Goal: Check status: Check status

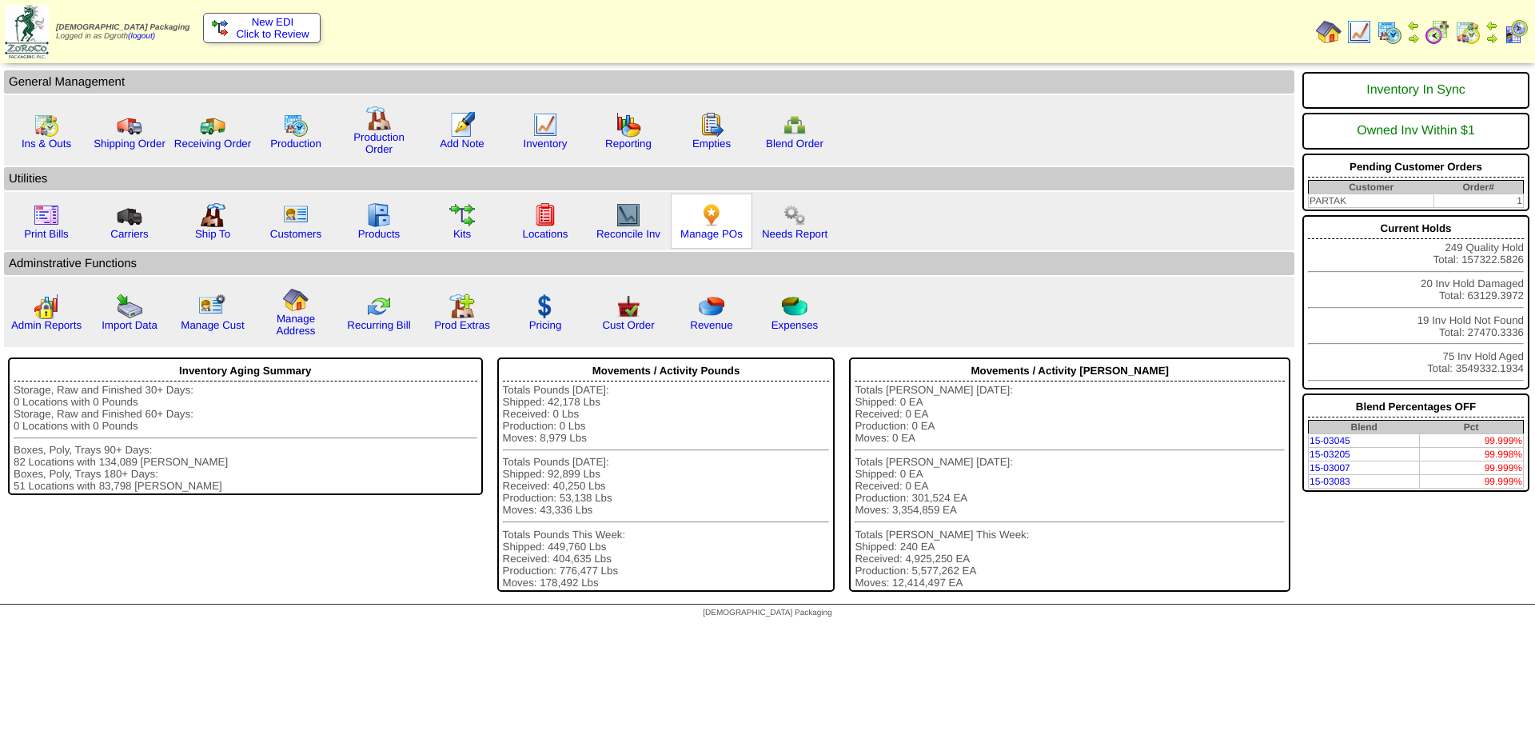
click at [707, 206] on img at bounding box center [712, 215] width 26 height 26
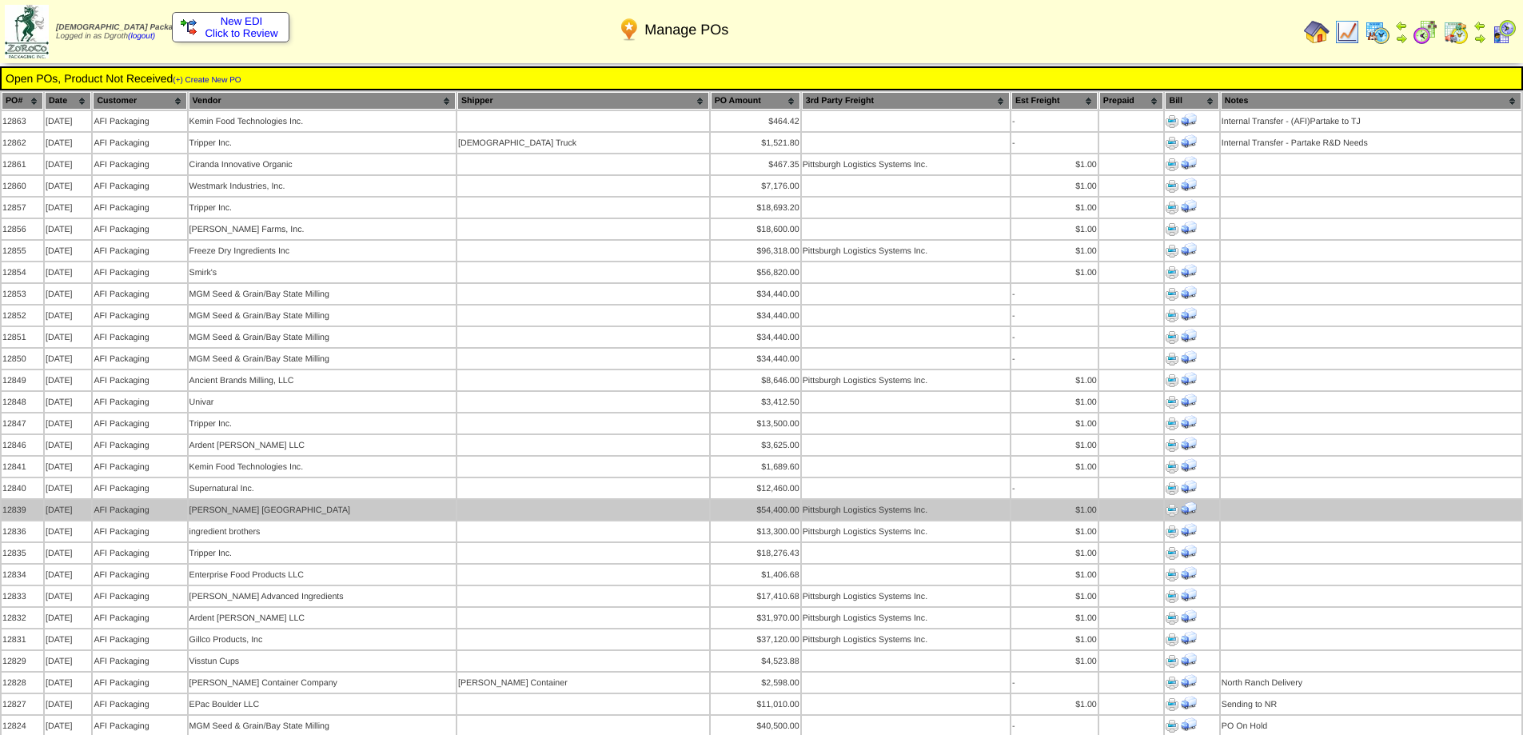
click at [40, 500] on td "12839" at bounding box center [23, 510] width 42 height 20
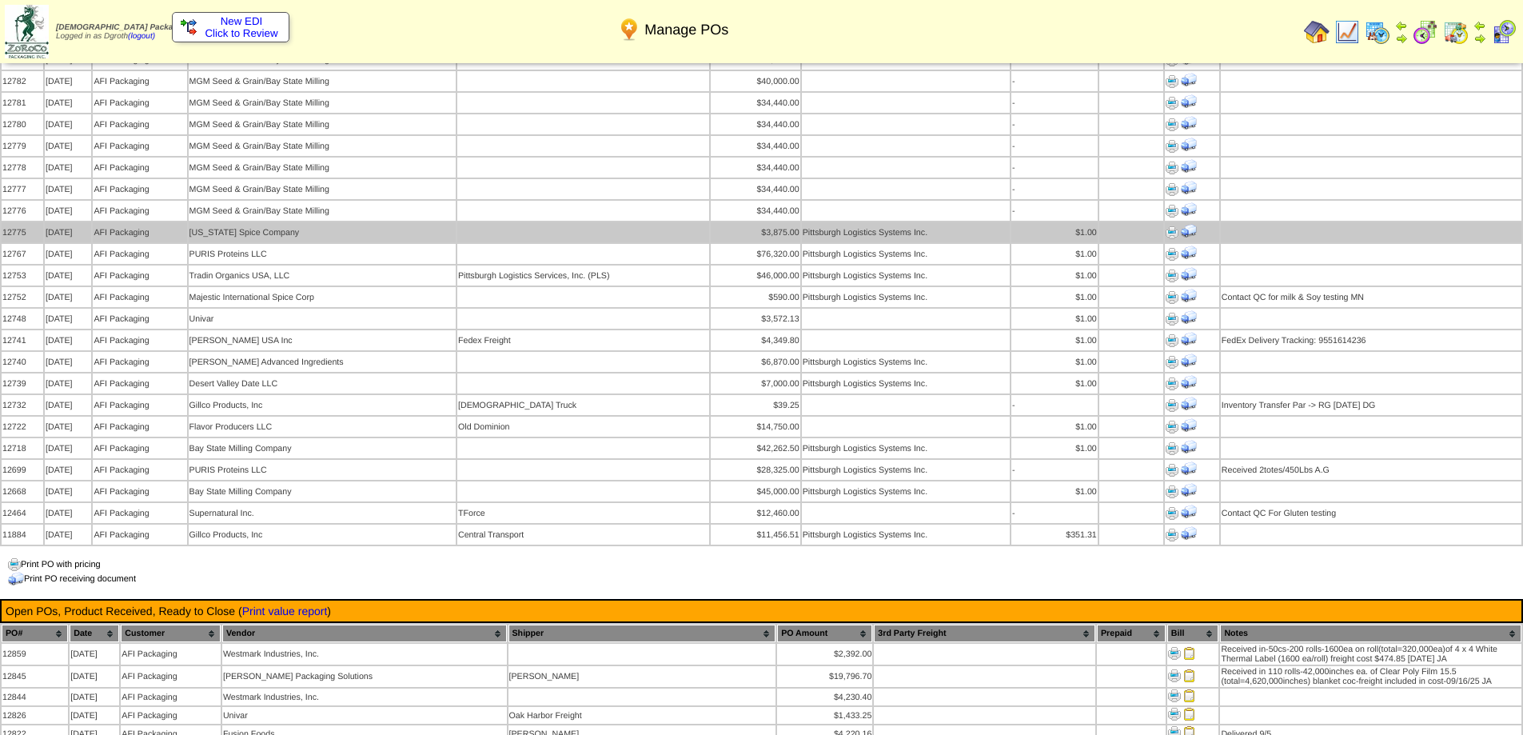
scroll to position [1199, 0]
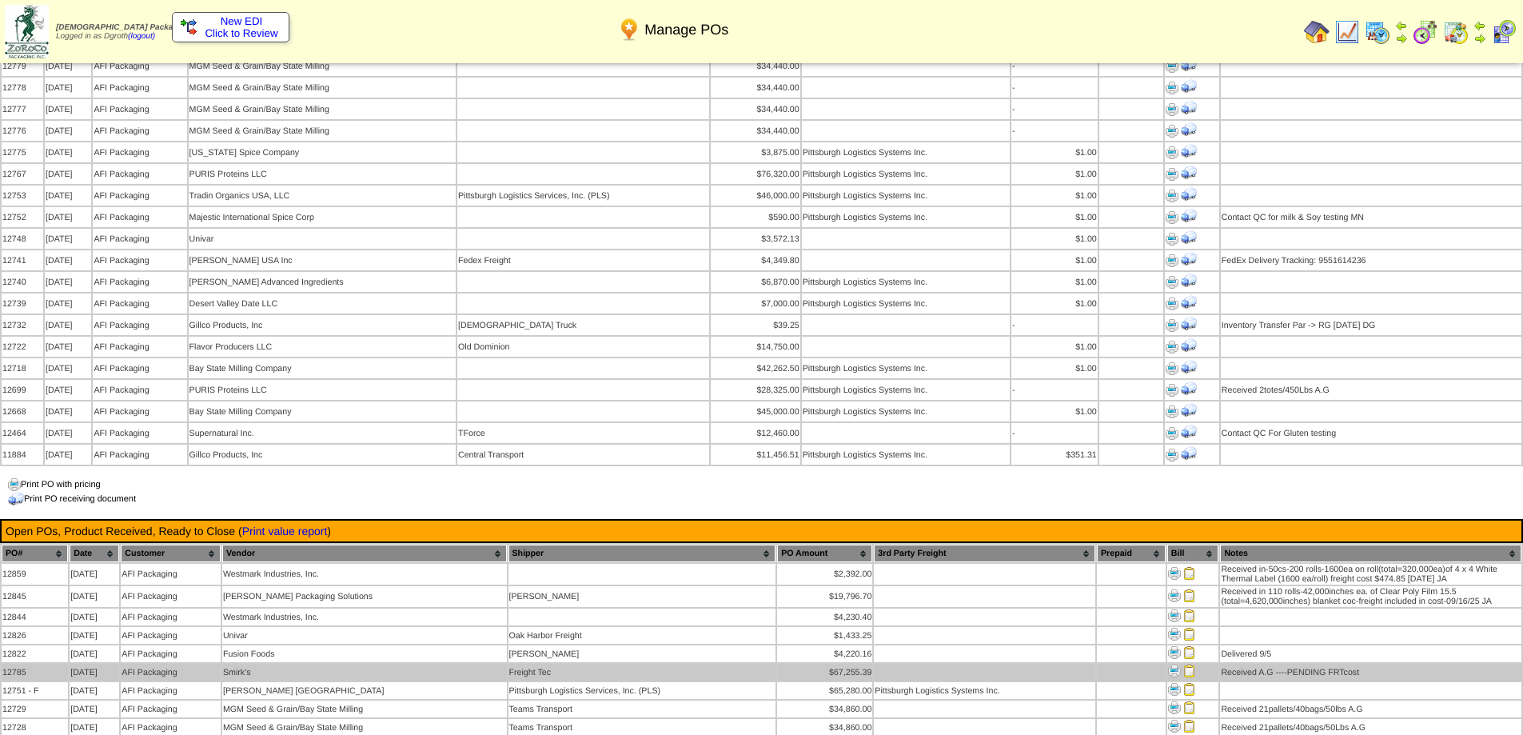
click at [1187, 664] on img at bounding box center [1189, 670] width 13 height 13
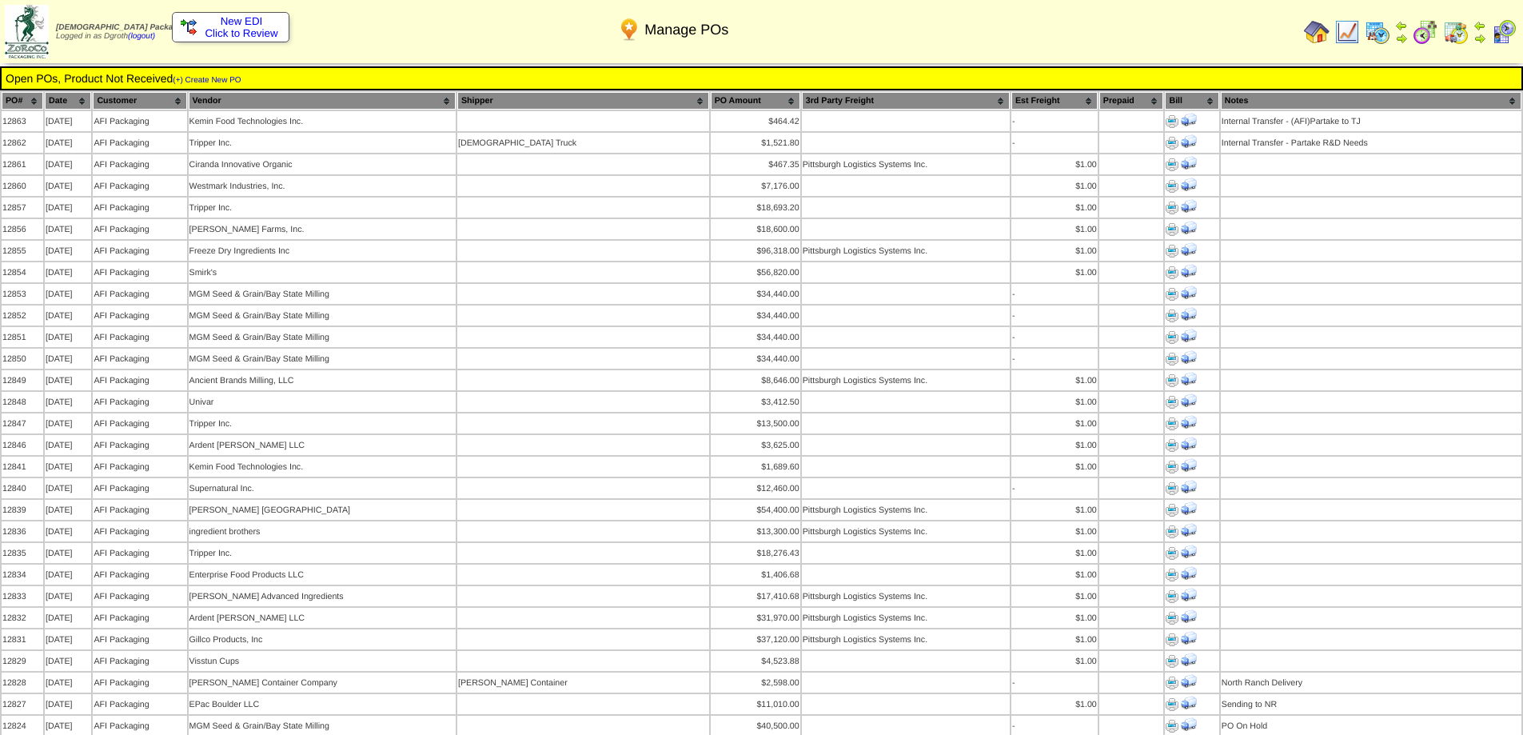
scroll to position [1199, 0]
